Goal: Information Seeking & Learning: Check status

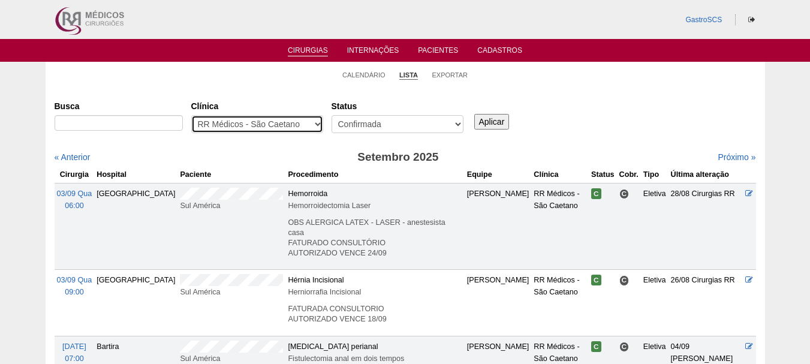
click at [224, 123] on select "- Qualquer - 6R Alphaville Assunção Bartira Brasil Christovão da Gama Cruz Azul…" at bounding box center [257, 124] width 132 height 18
select select "All"
click at [191, 115] on select "- Qualquer - 6R Alphaville Assunção Bartira Brasil Christovão da Gama Cruz Azul…" at bounding box center [257, 124] width 132 height 18
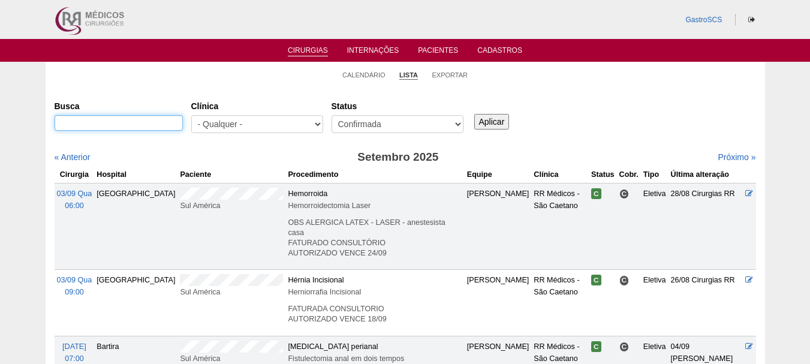
click at [144, 116] on input "Busca" at bounding box center [119, 123] width 128 height 16
paste input "PAULO CESAR DORO"
click at [57, 120] on input "PAULO CESAR DORO"" at bounding box center [119, 123] width 128 height 16
type input ""[PERSON_NAME]""
click at [474, 114] on input "Aplicar" at bounding box center [491, 122] width 35 height 16
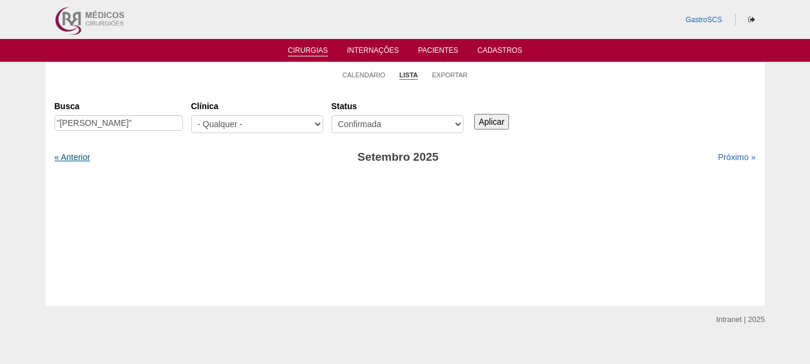
click at [65, 153] on link "« Anterior" at bounding box center [73, 157] width 36 height 10
click at [726, 159] on link "Próximo »" at bounding box center [737, 157] width 38 height 10
drag, startPoint x: 121, startPoint y: 119, endPoint x: 212, endPoint y: 122, distance: 91.2
click at [212, 122] on div "Busca "PAULO CESAR DORO" Clínica - Qualquer - 6R Alphaville Assunção Bartira Br…" at bounding box center [406, 117] width 702 height 43
click at [59, 122] on input ""PAULO CESAR" at bounding box center [119, 123] width 128 height 16
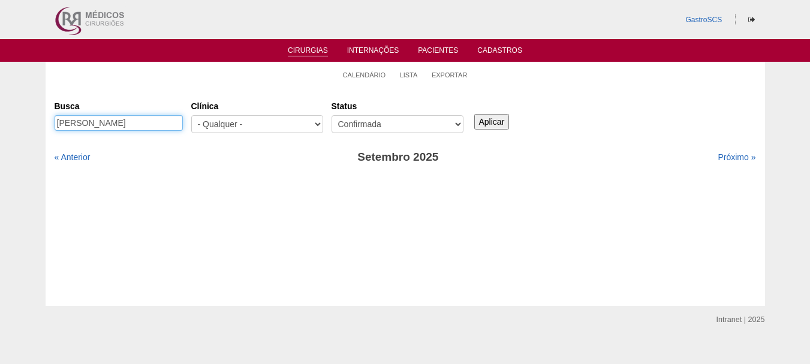
type input "PAULO CESAR"
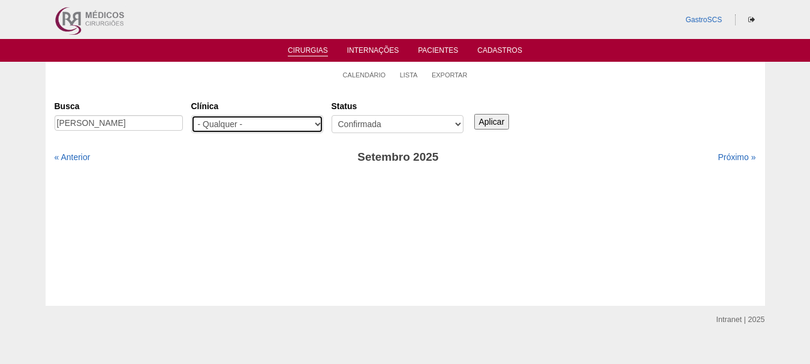
click at [264, 127] on select "- Qualquer - 6R Alphaville Assunção Bartira Brasil Christovão da Gama Cruz Azul…" at bounding box center [257, 124] width 132 height 18
select select "57"
click at [191, 115] on select "- Qualquer - 6R Alphaville Assunção Bartira Brasil Christovão da Gama Cruz Azul…" at bounding box center [257, 124] width 132 height 18
click at [502, 126] on input "Aplicar" at bounding box center [491, 122] width 35 height 16
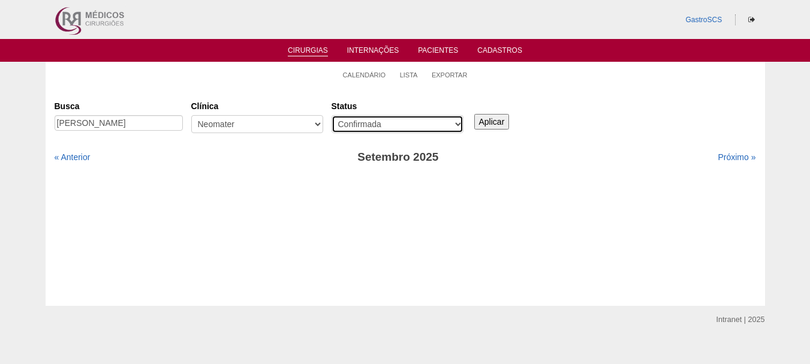
click at [441, 127] on select "- Qualquer - Reservada Confirmada Suspensa Cancelada" at bounding box center [398, 124] width 132 height 18
select select "All"
click at [332, 115] on select "- Qualquer - Reservada Confirmada Suspensa Cancelada" at bounding box center [398, 124] width 132 height 18
click at [489, 119] on input "Aplicar" at bounding box center [491, 122] width 35 height 16
